Goal: Information Seeking & Learning: Learn about a topic

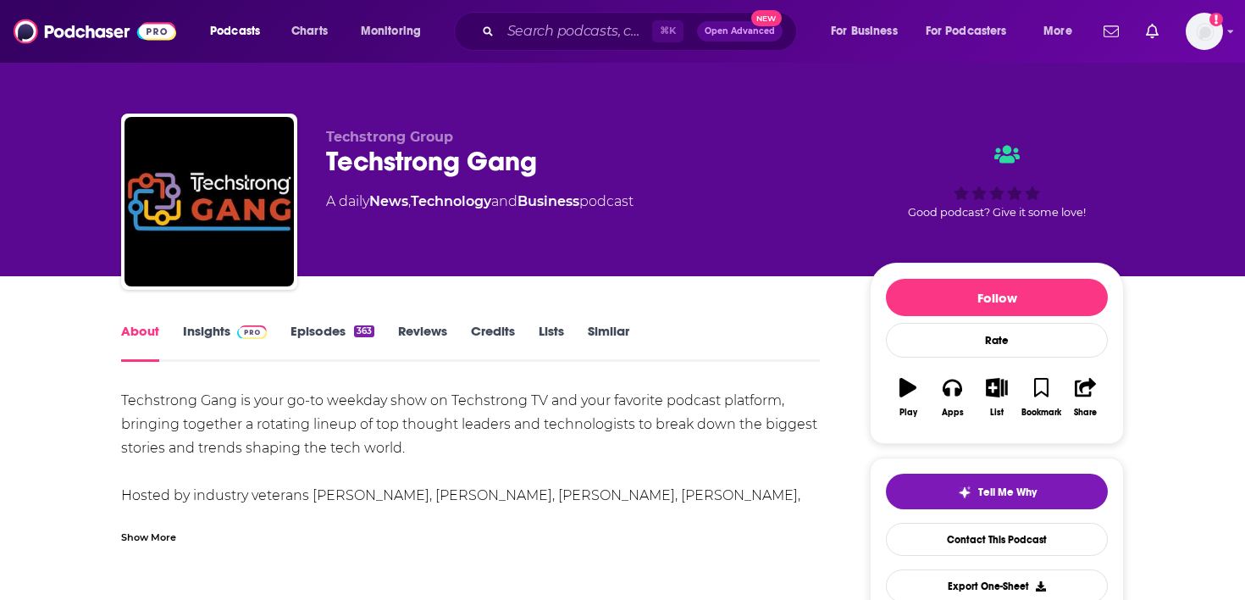
click at [539, 16] on div "⌘ K Open Advanced New" at bounding box center [625, 31] width 343 height 39
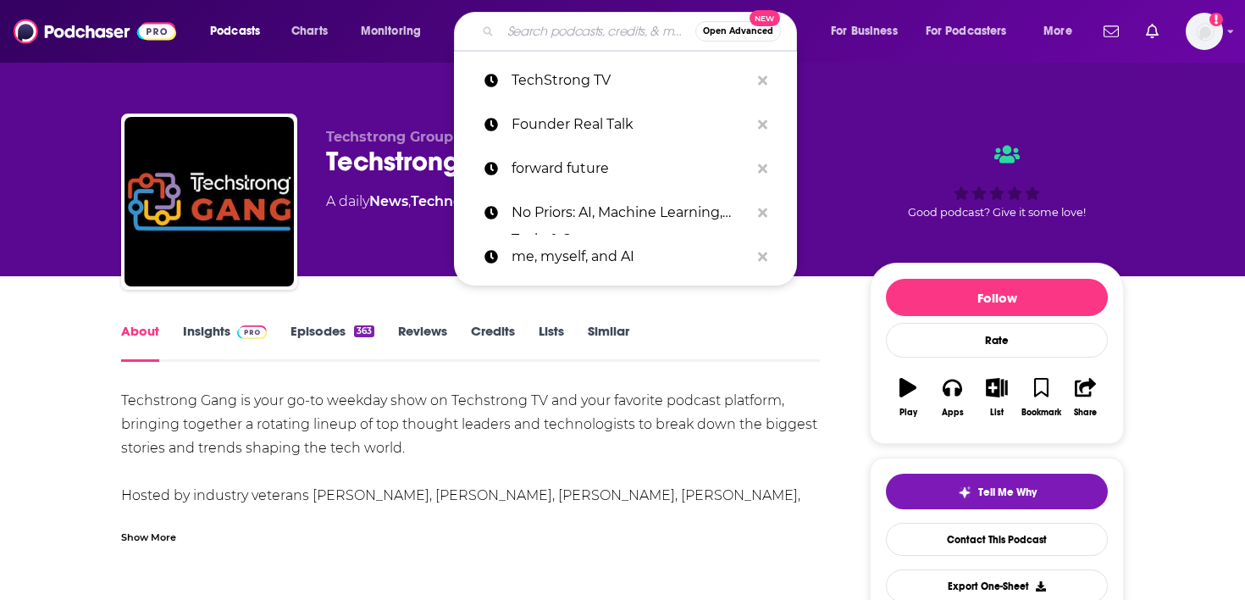
click at [531, 29] on input "Search podcasts, credits, & more..." at bounding box center [598, 31] width 195 height 27
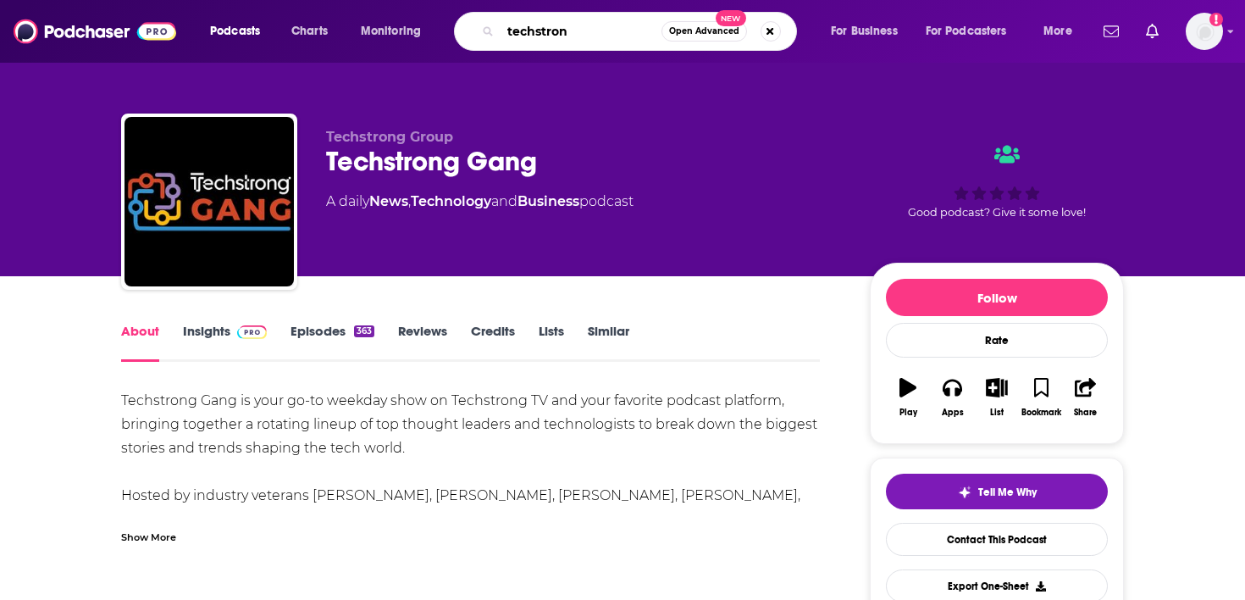
type input "techstrong"
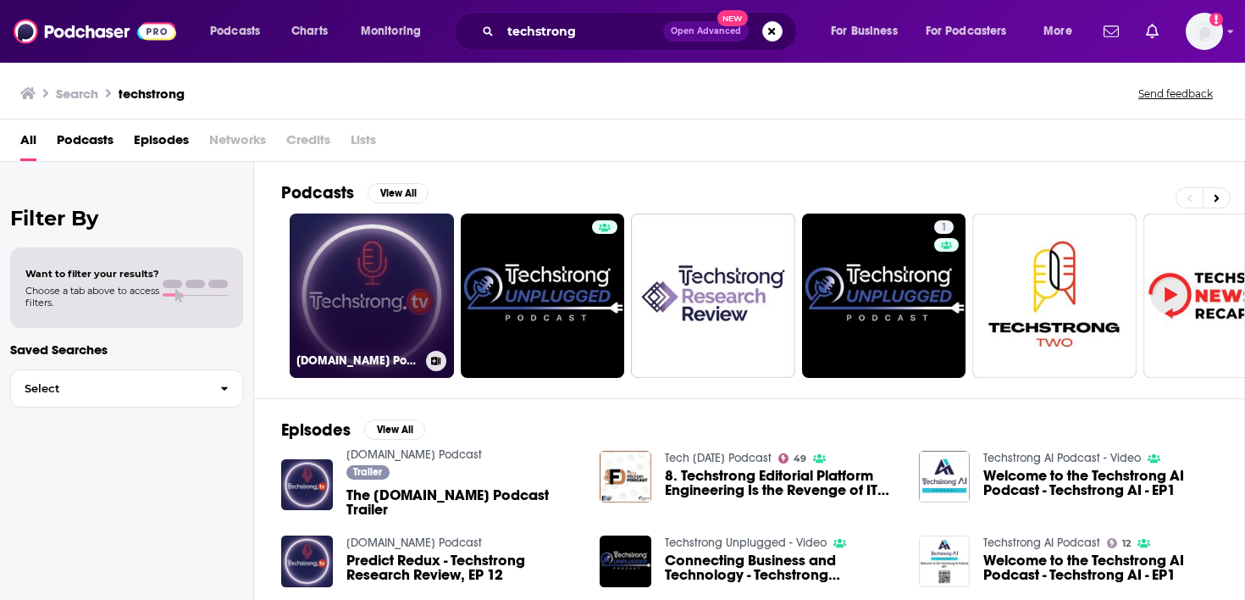
click at [374, 303] on link "[DOMAIN_NAME] Podcast" at bounding box center [372, 295] width 164 height 164
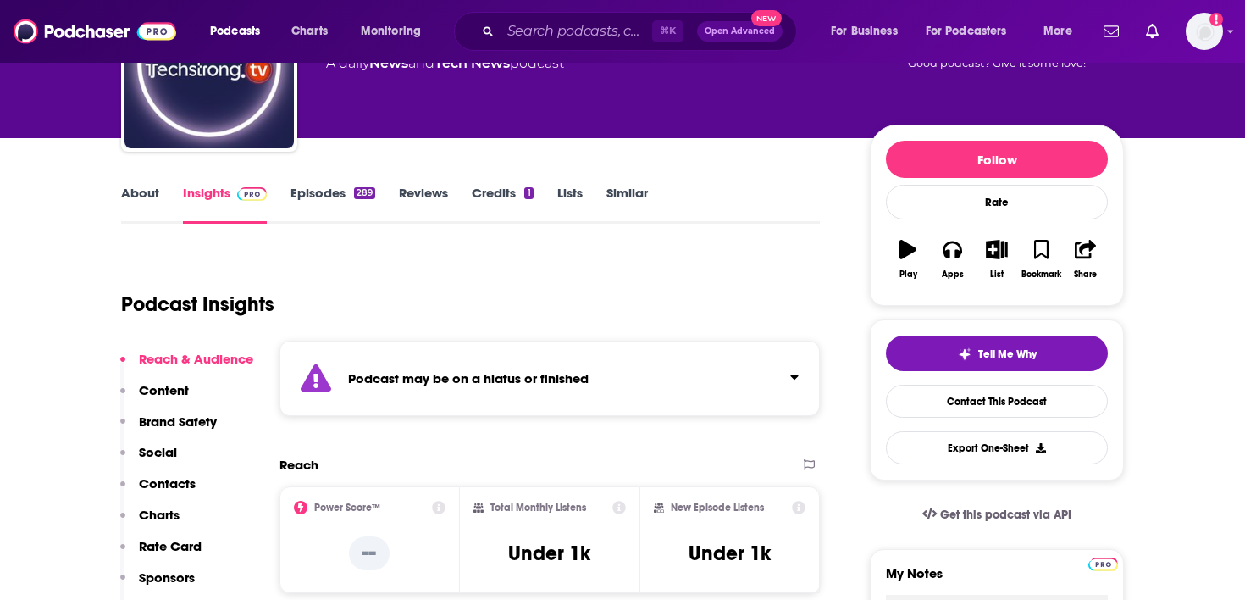
scroll to position [152, 0]
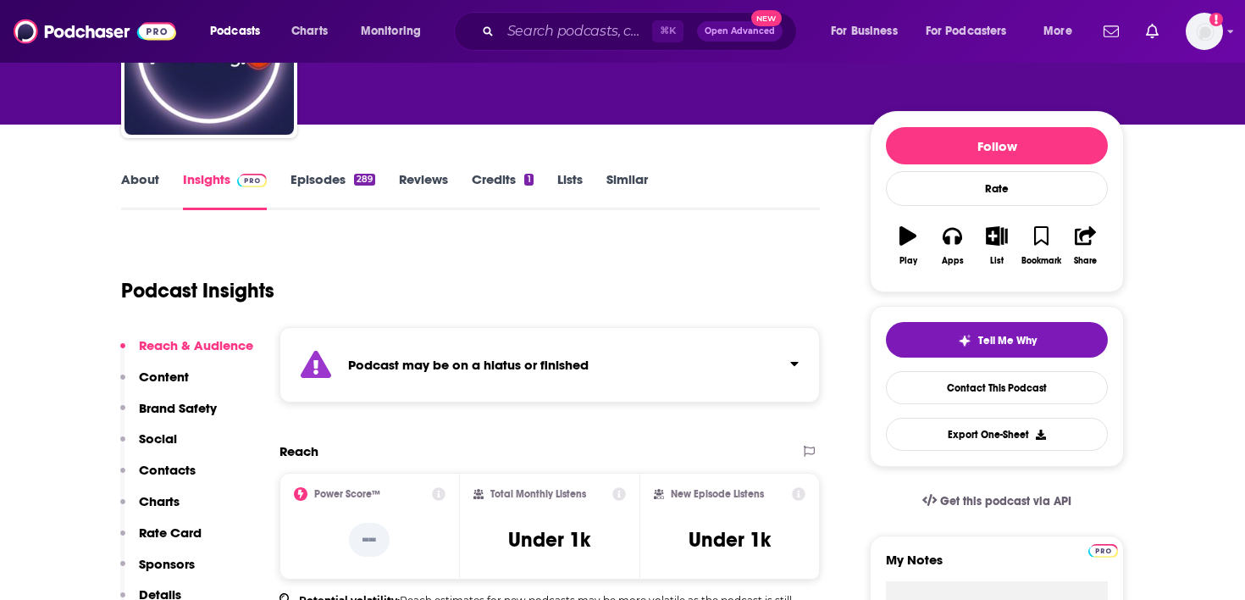
click at [337, 180] on link "Episodes 289" at bounding box center [333, 190] width 85 height 39
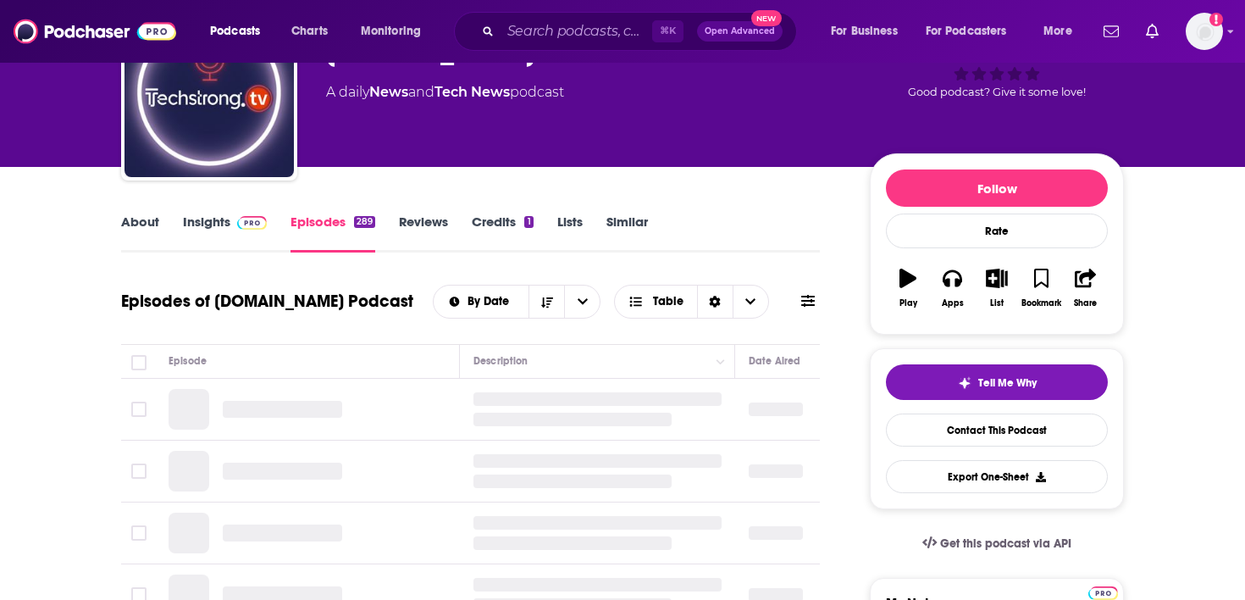
scroll to position [120, 0]
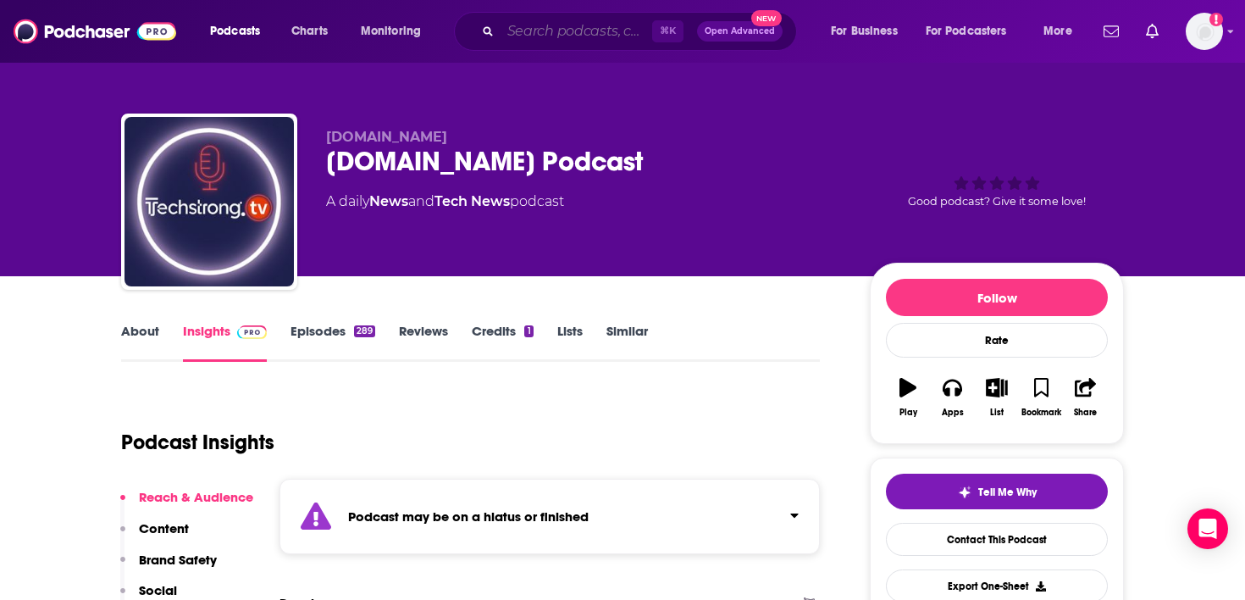
click at [521, 32] on input "Search podcasts, credits, & more..." at bounding box center [577, 31] width 152 height 27
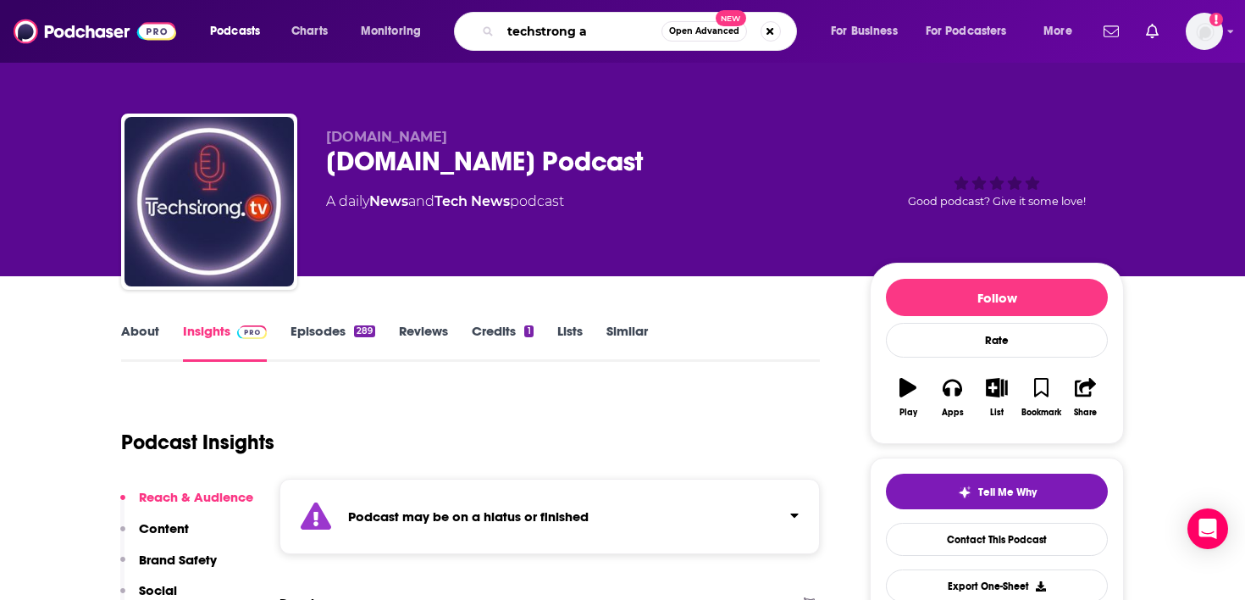
type input "techstrong ai"
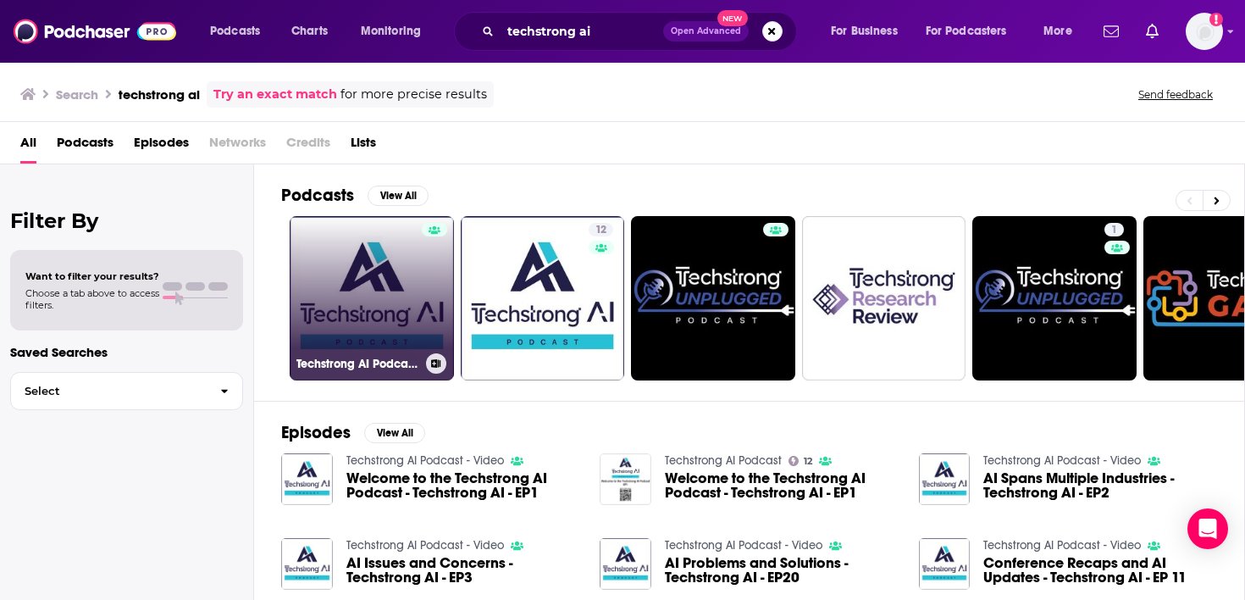
click at [370, 283] on link "Techstrong AI Podcast - Video" at bounding box center [372, 298] width 164 height 164
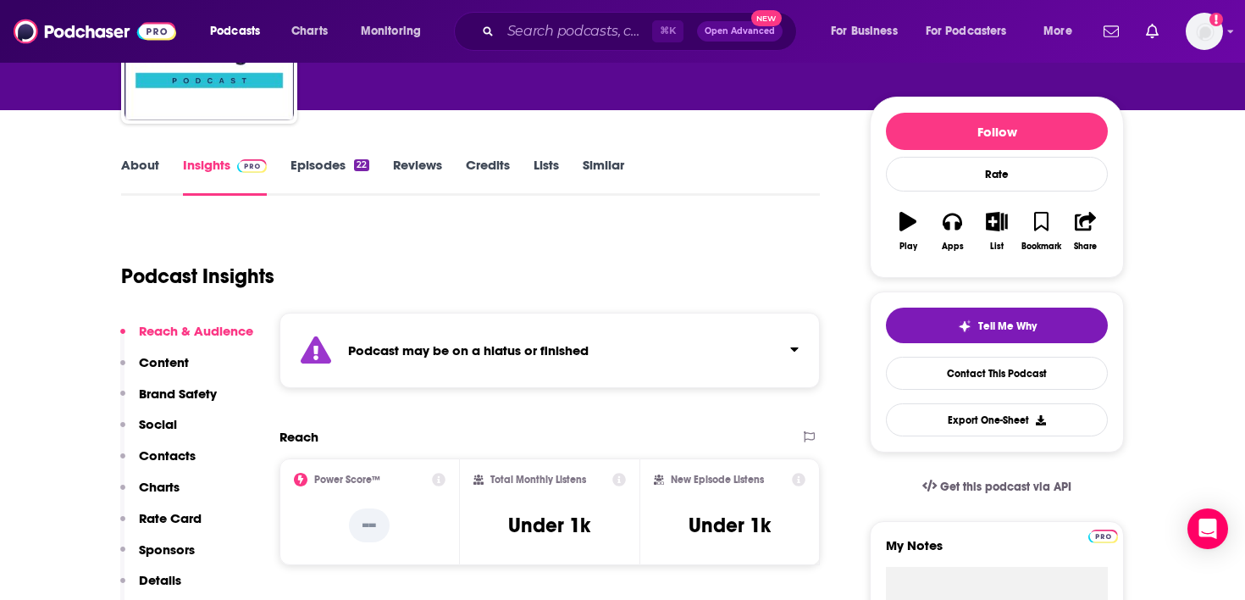
scroll to position [167, 0]
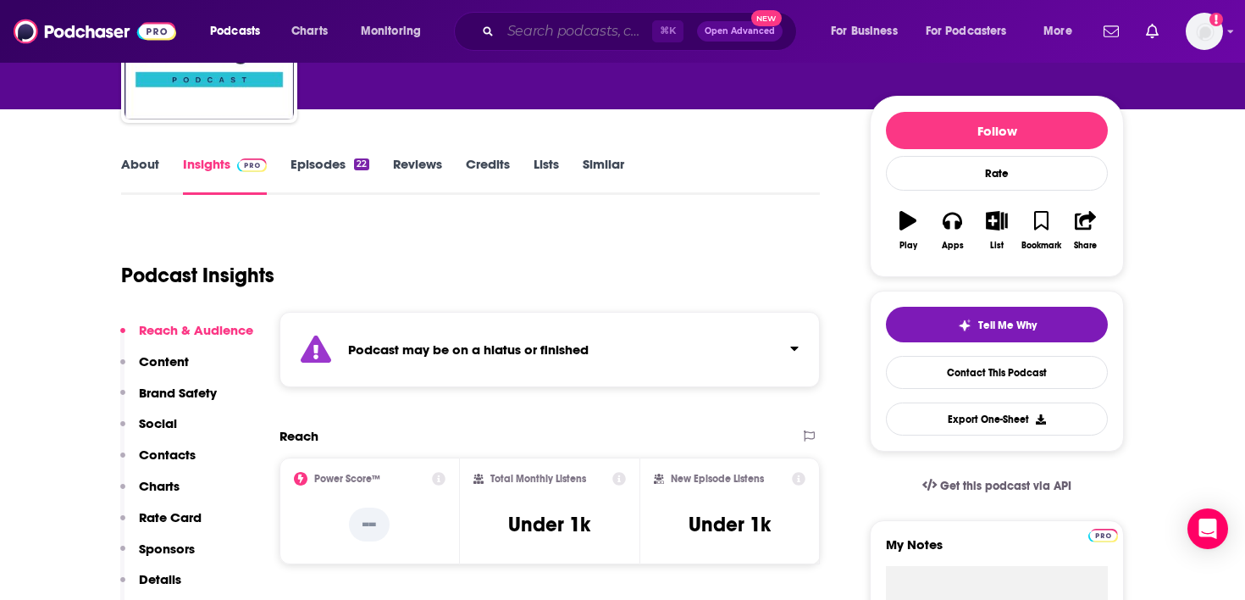
click at [570, 32] on input "Search podcasts, credits, & more..." at bounding box center [577, 31] width 152 height 27
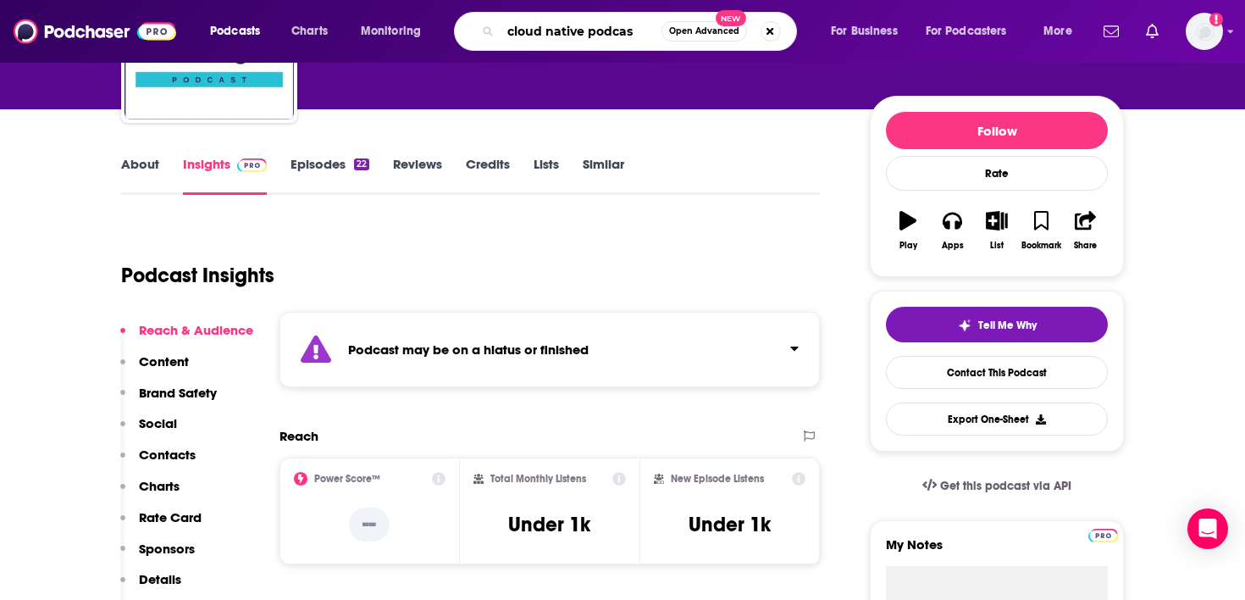
type input "cloud native podcast"
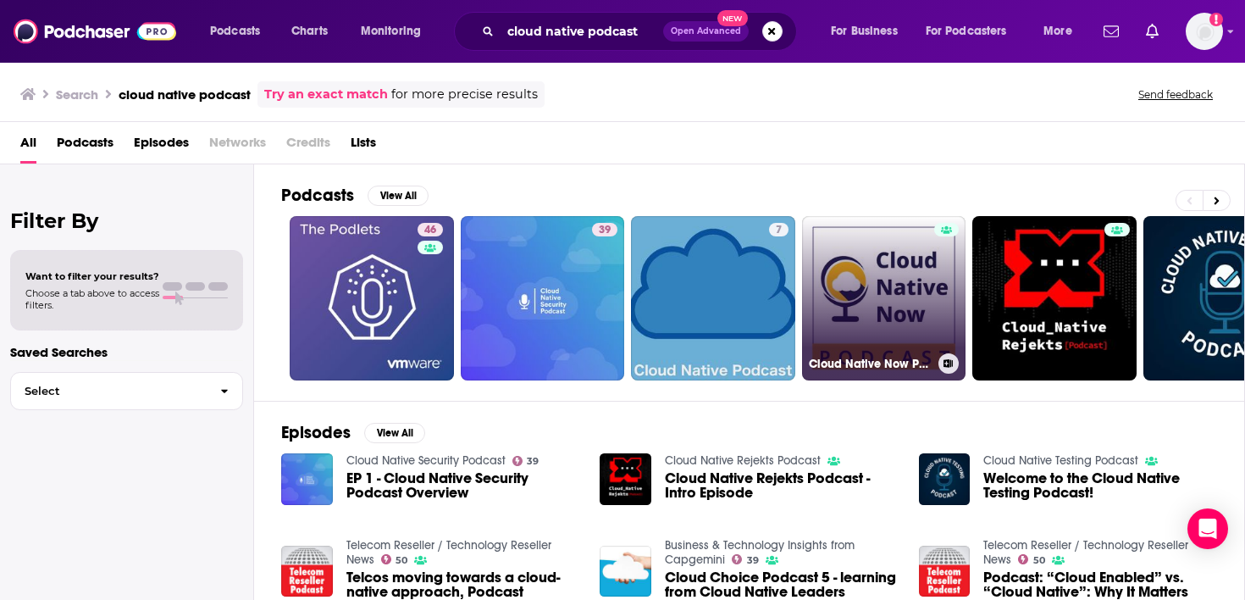
click at [897, 317] on link "Cloud Native Now Podcast" at bounding box center [884, 298] width 164 height 164
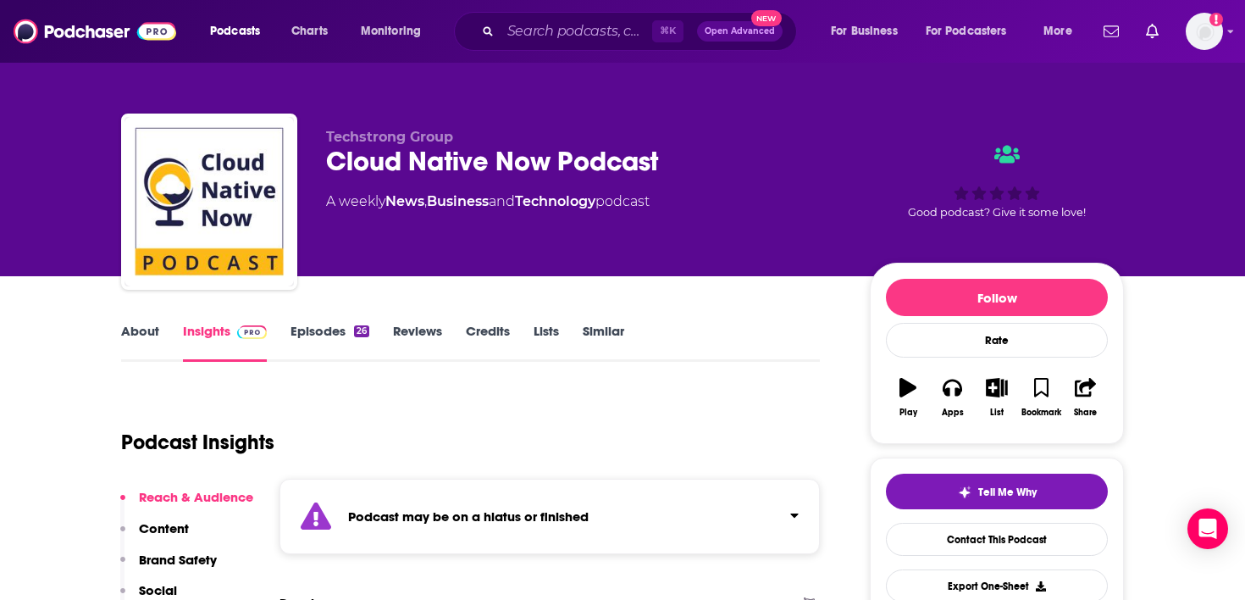
click at [328, 335] on link "Episodes 26" at bounding box center [330, 342] width 79 height 39
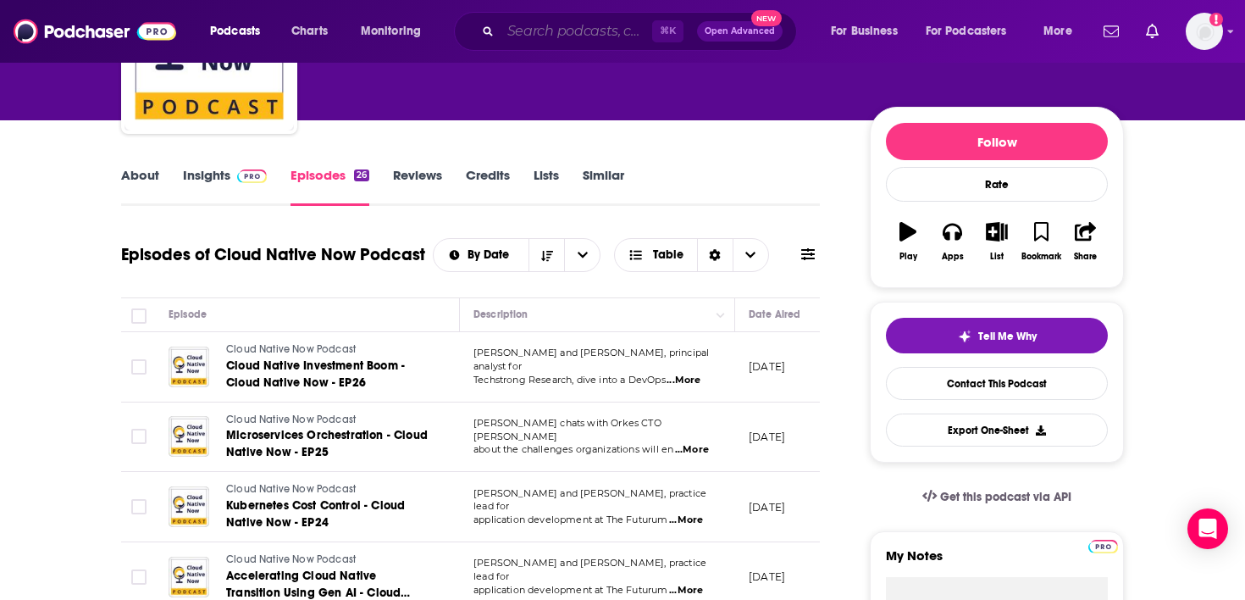
click at [570, 33] on input "Search podcasts, credits, & more..." at bounding box center [577, 31] width 152 height 27
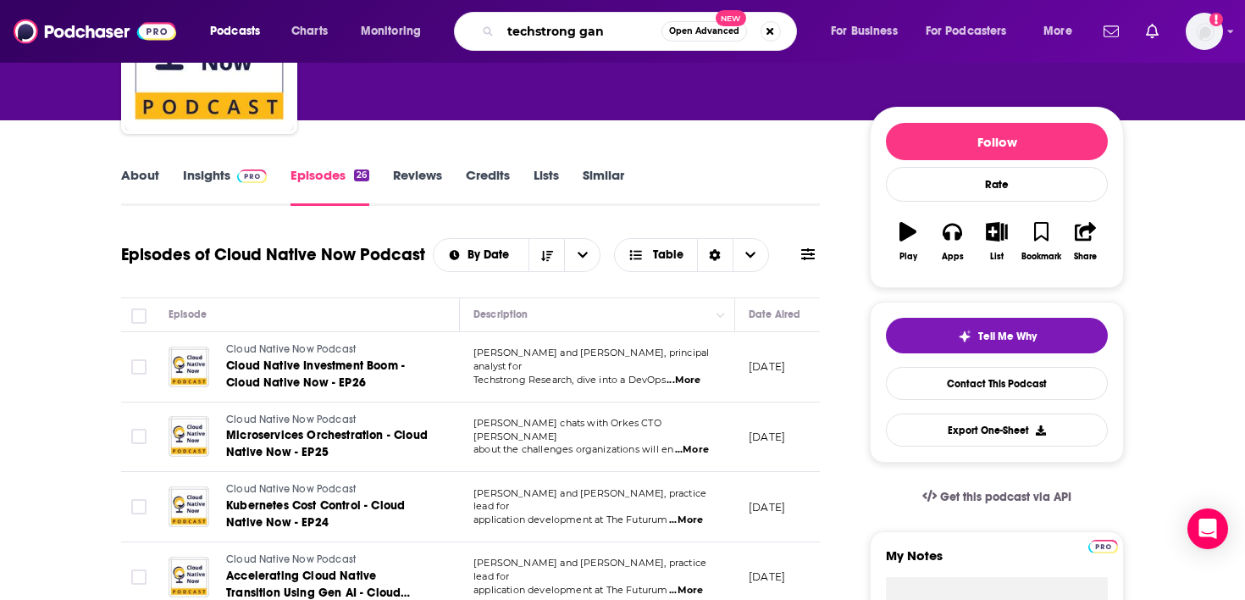
type input "techstrong gang"
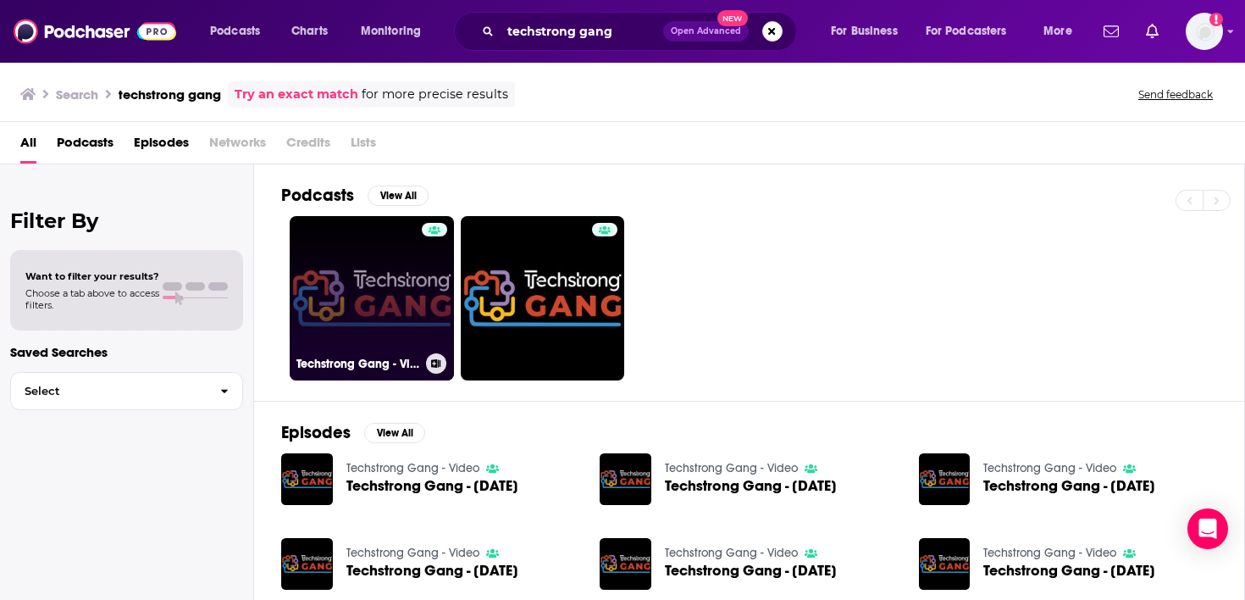
click at [378, 276] on link "Techstrong Gang - Video" at bounding box center [372, 298] width 164 height 164
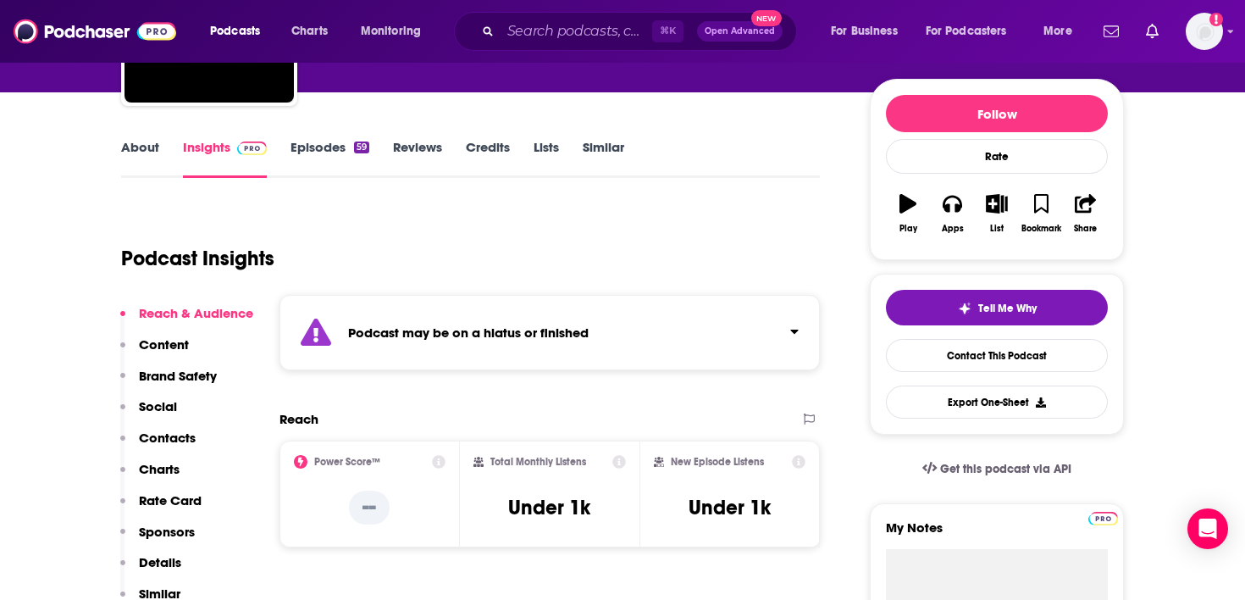
scroll to position [235, 0]
